Goal: Check status: Check status

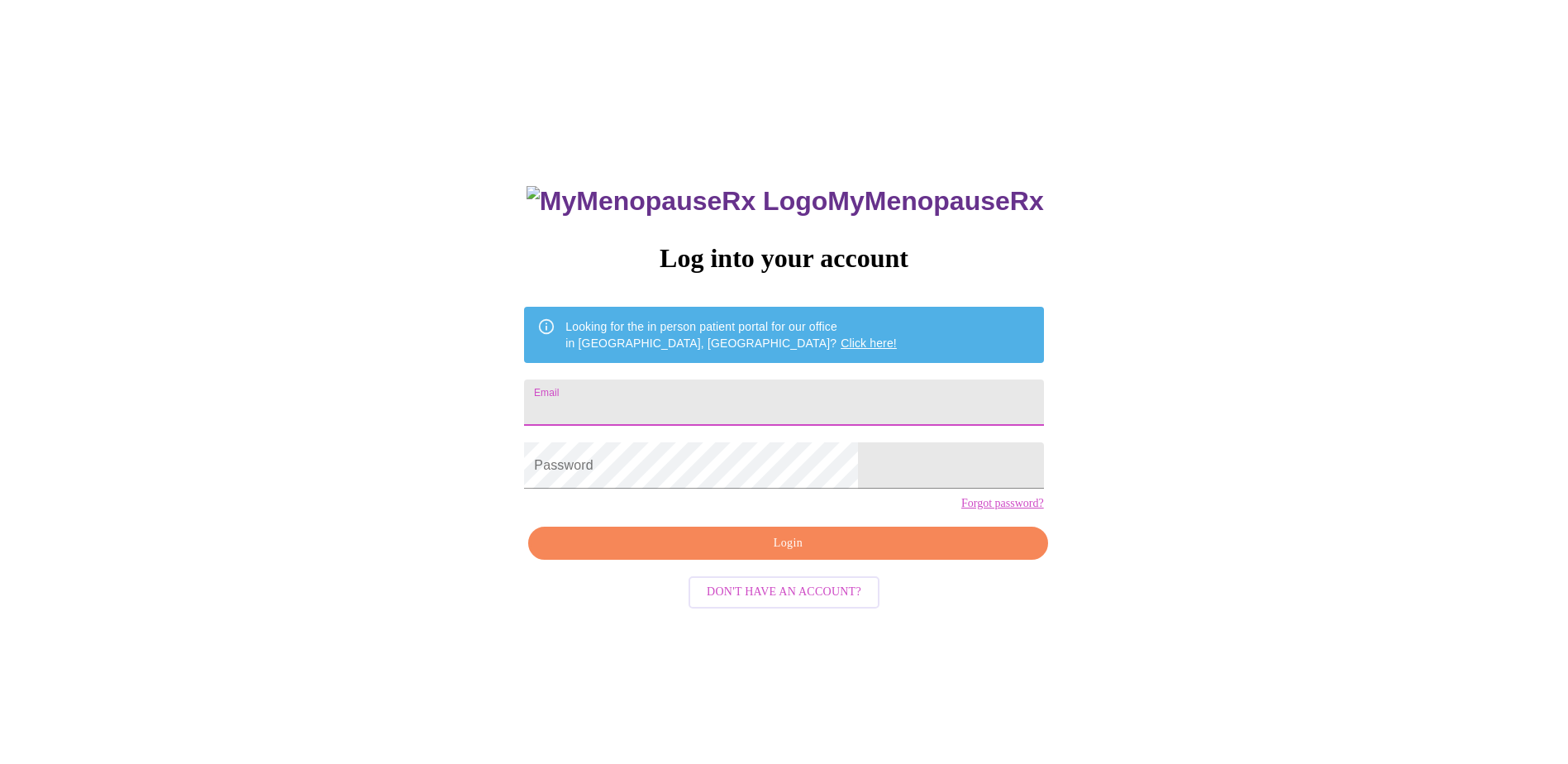
click at [727, 397] on input "Email" at bounding box center [783, 403] width 519 height 47
type input "[EMAIL_ADDRESS][DOMAIN_NAME]"
click at [762, 556] on button "Login" at bounding box center [787, 544] width 519 height 34
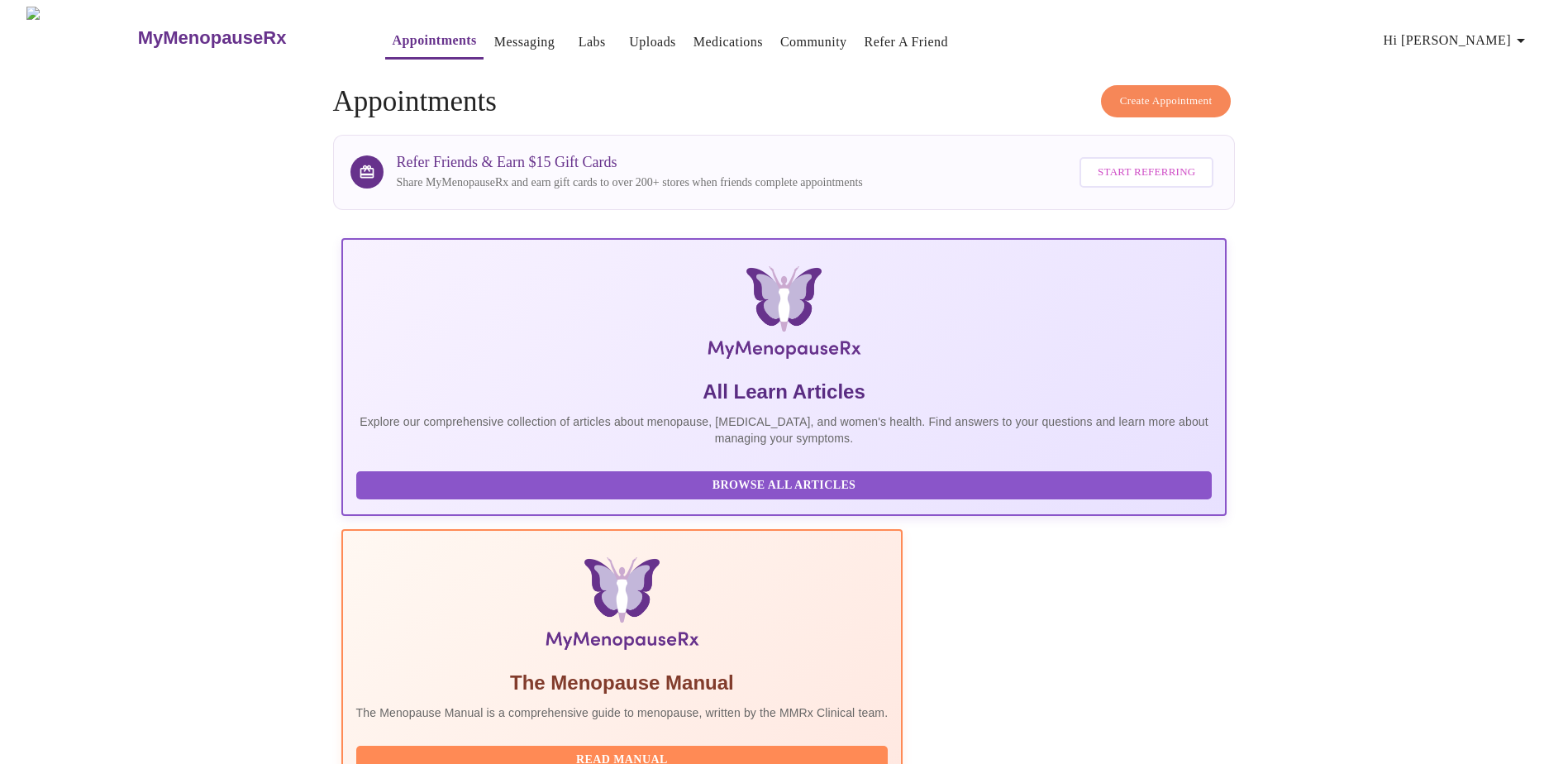
click at [578, 31] on link "Labs" at bounding box center [592, 42] width 28 height 23
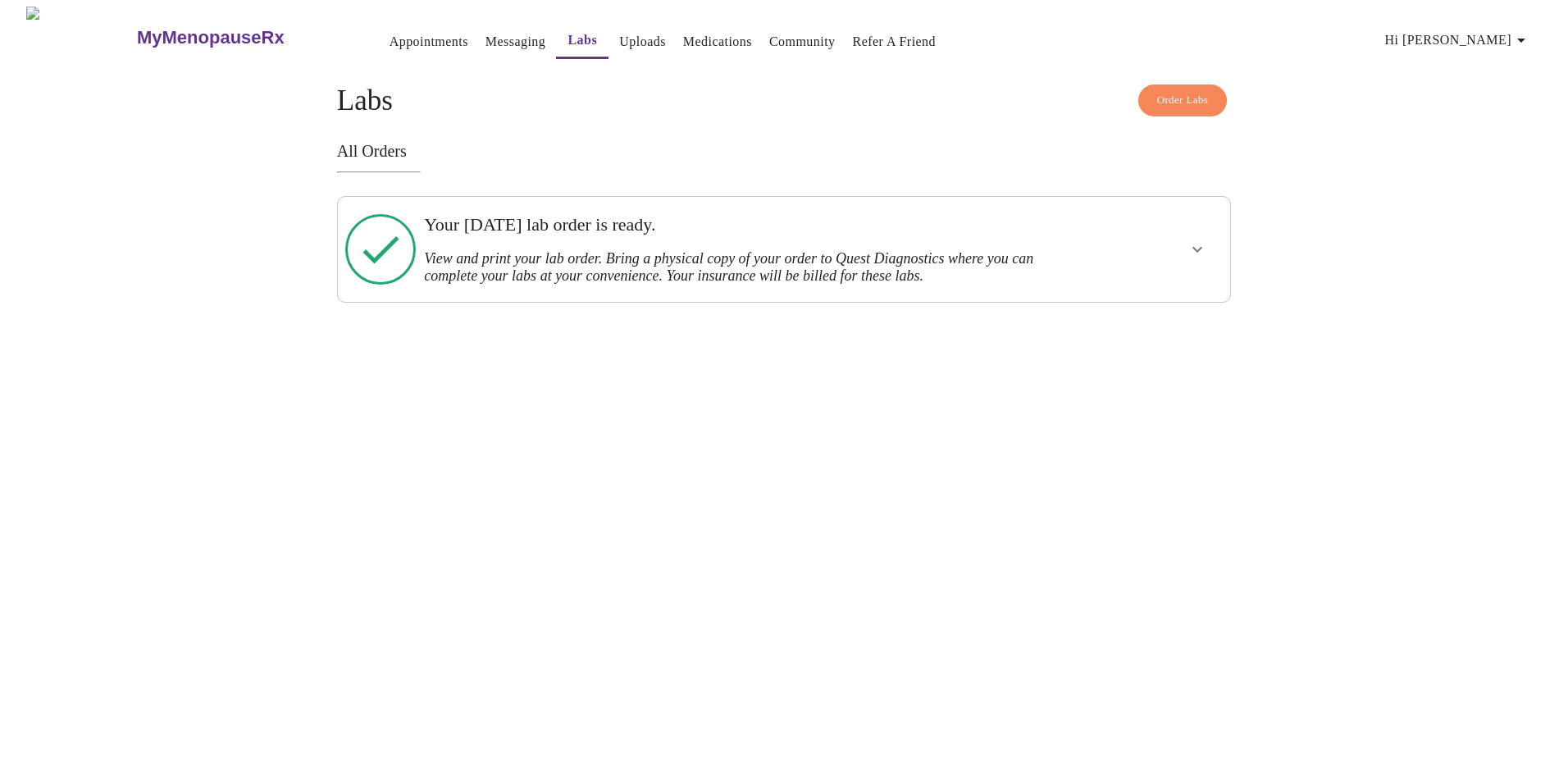
click at [1188, 241] on icon "show more" at bounding box center [1198, 249] width 20 height 20
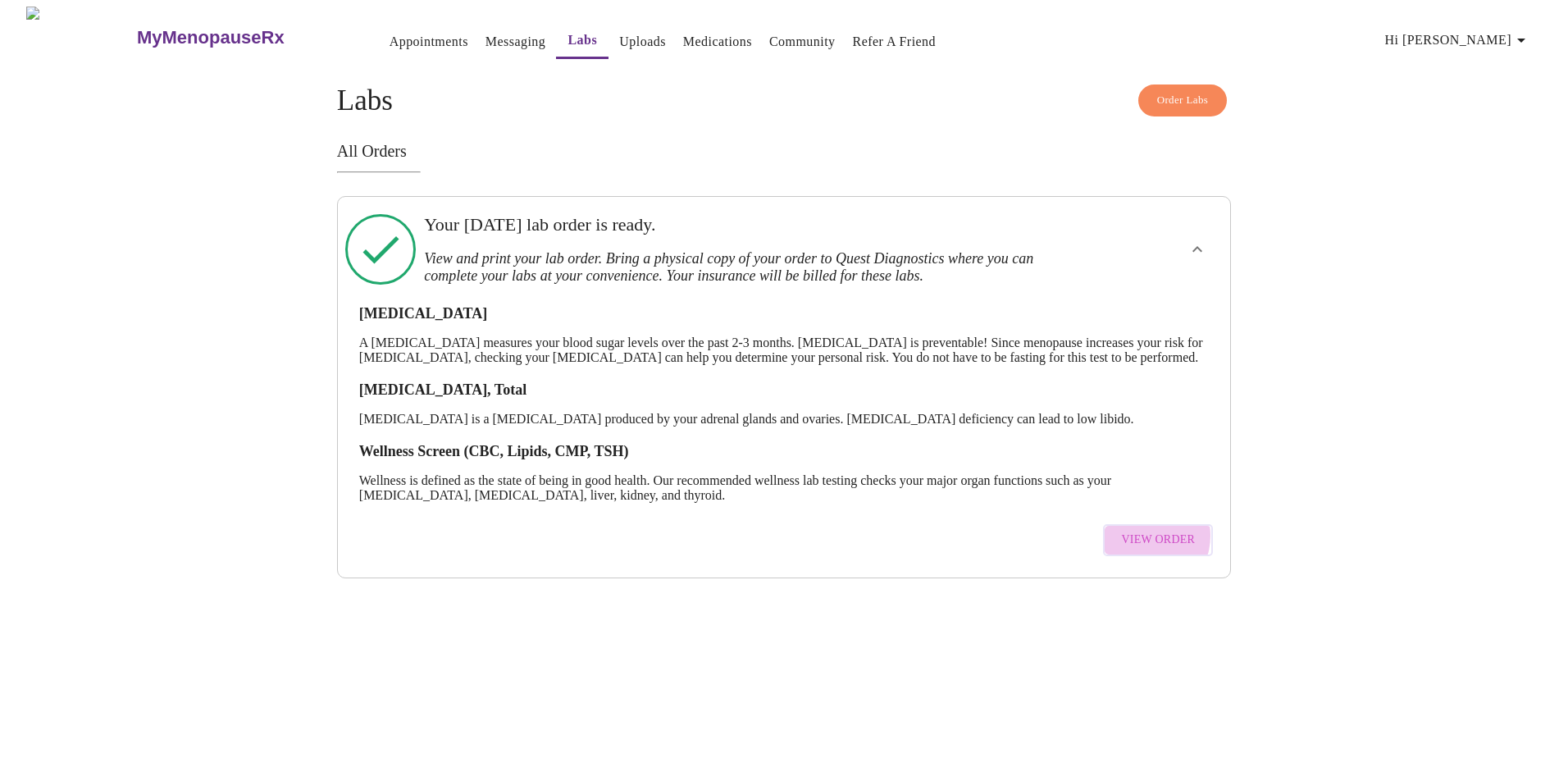
click at [1146, 544] on span "View Order" at bounding box center [1158, 539] width 74 height 21
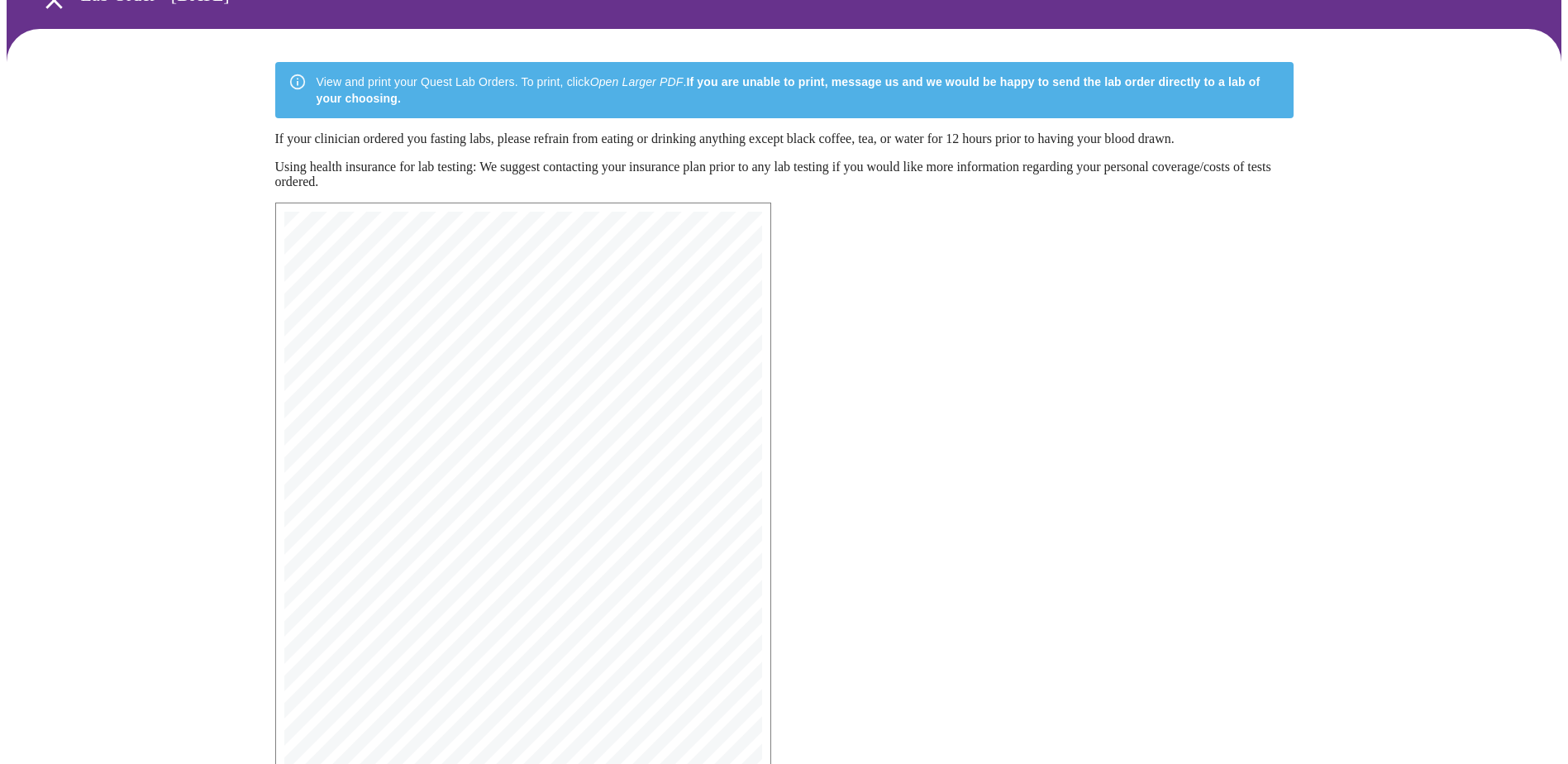
scroll to position [253, 0]
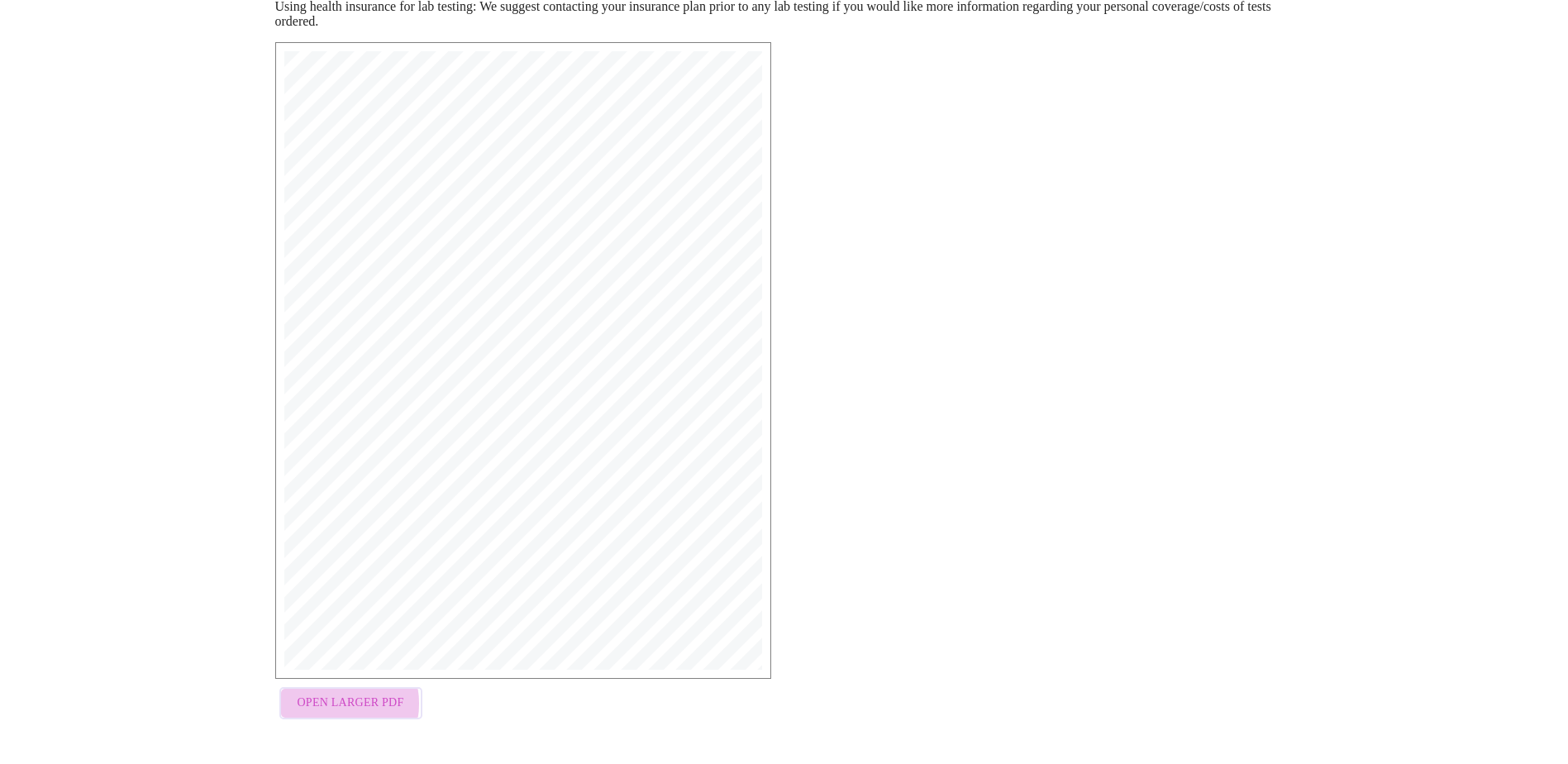
click at [331, 707] on span "Open Larger PDF" at bounding box center [351, 702] width 107 height 21
